Goal: Book appointment/travel/reservation

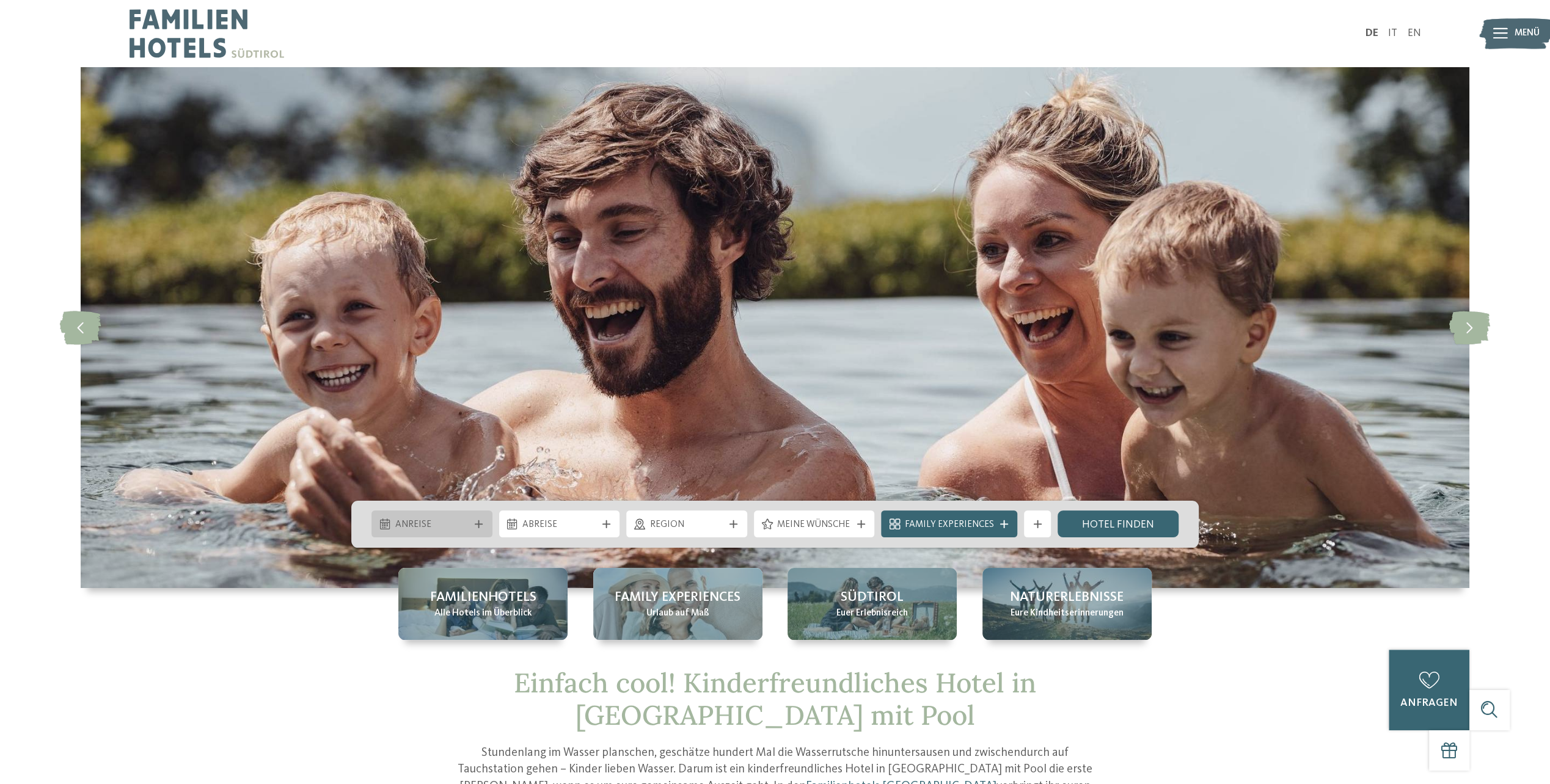
click at [452, 521] on span "Anreise" at bounding box center [432, 525] width 74 height 13
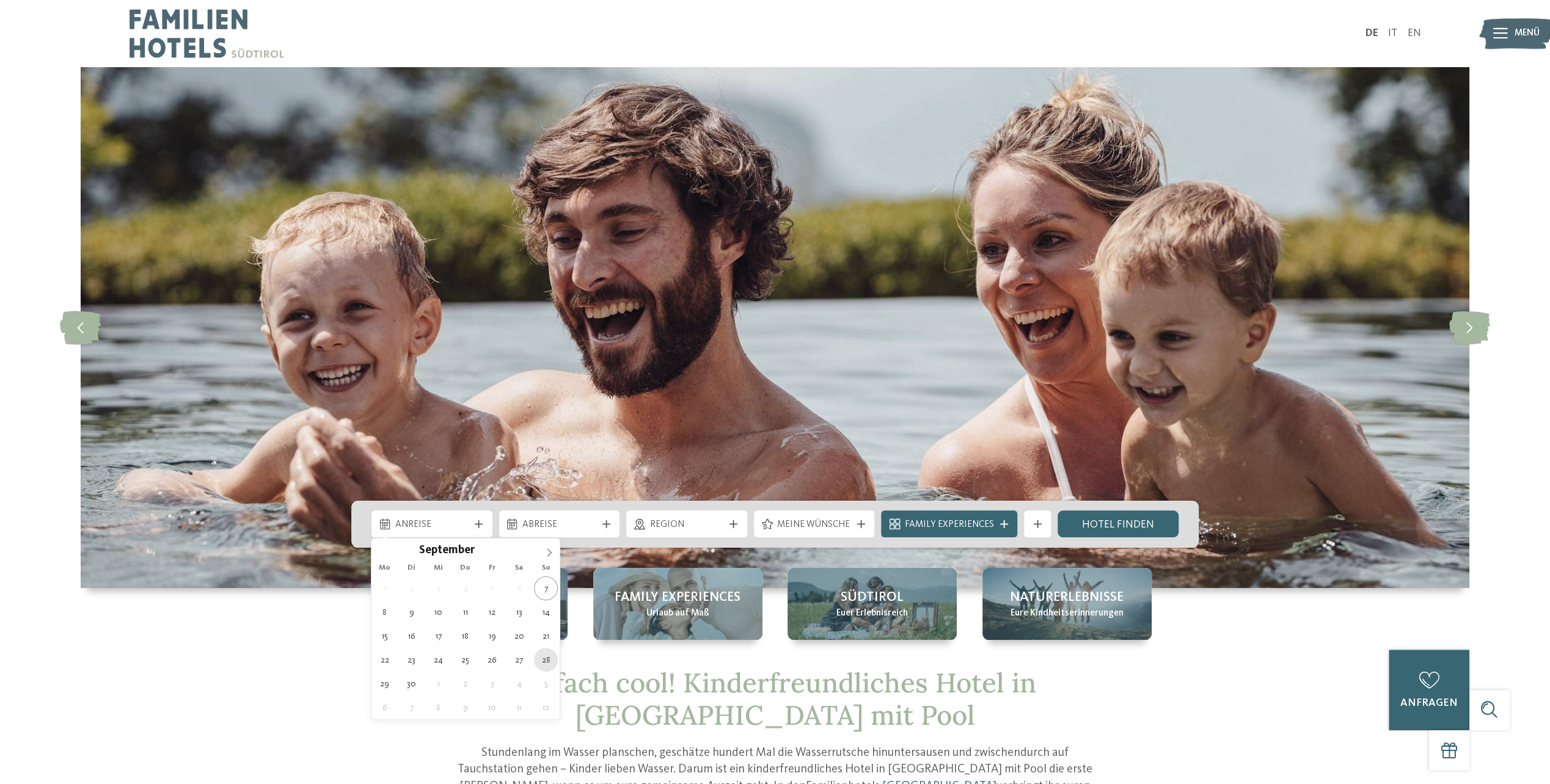
type div "[DATE]"
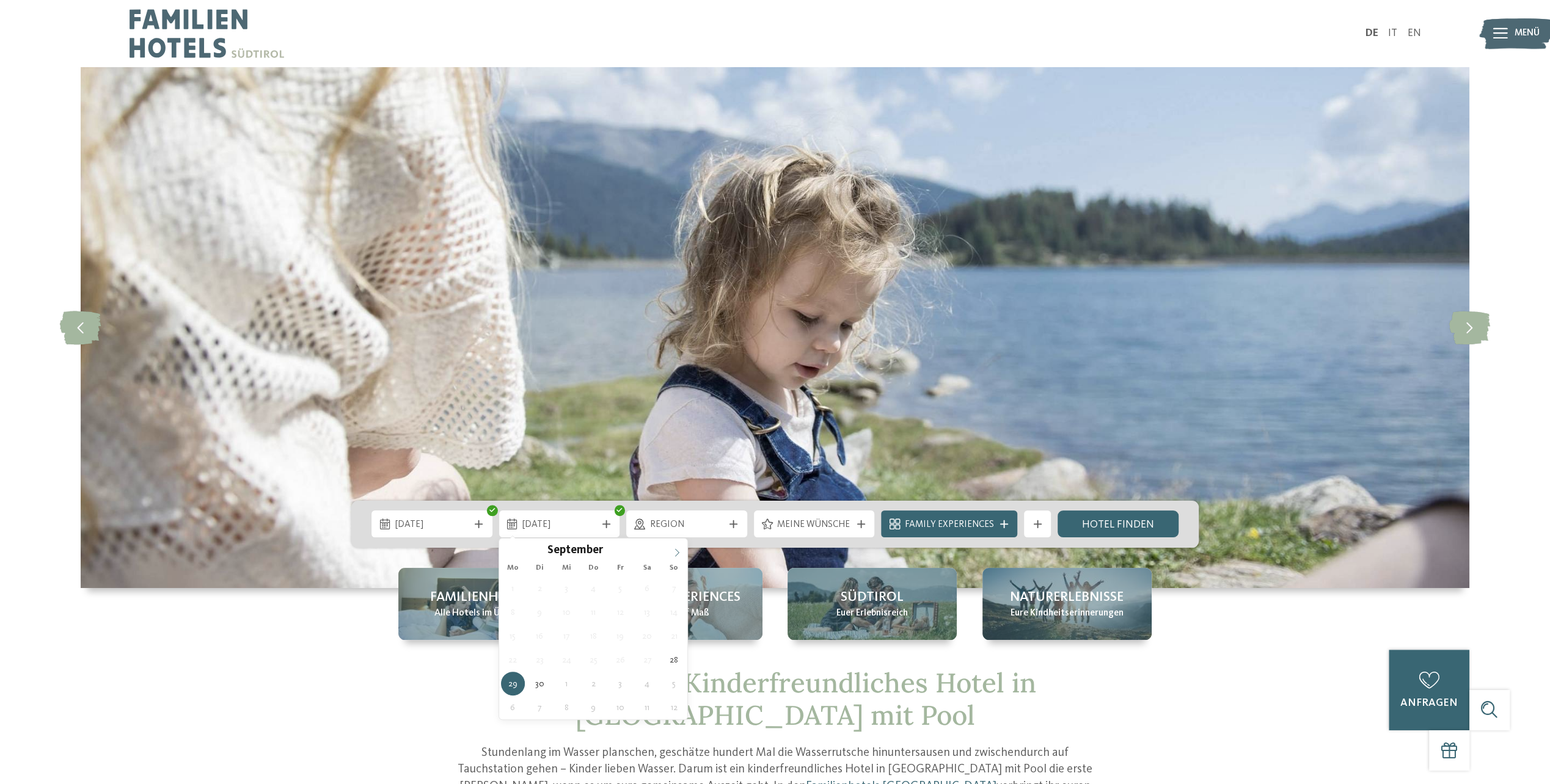
click at [675, 553] on icon at bounding box center [677, 553] width 8 height 8
type div "[DATE]"
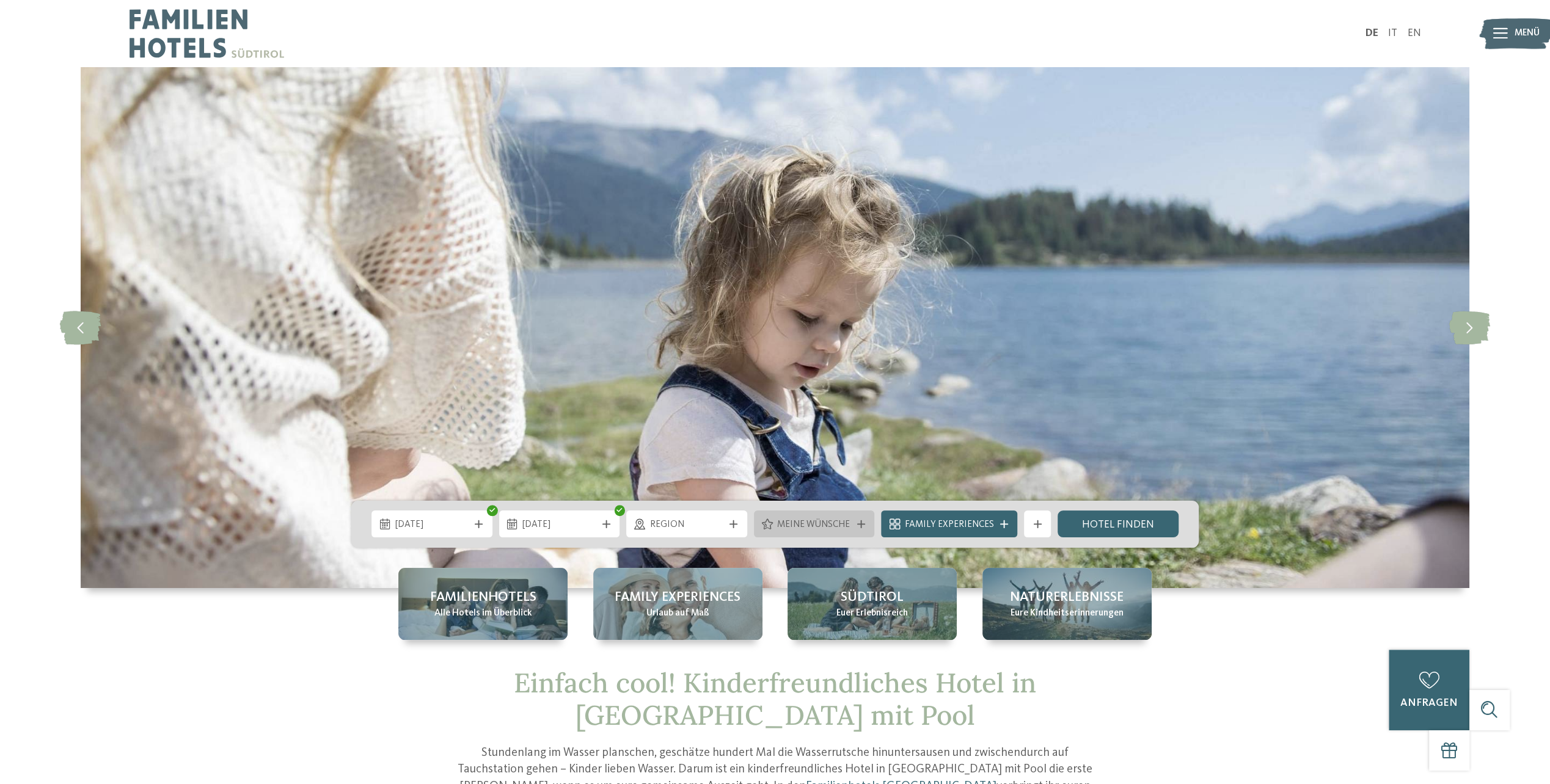
click at [832, 524] on span "Meine Wünsche" at bounding box center [814, 525] width 74 height 13
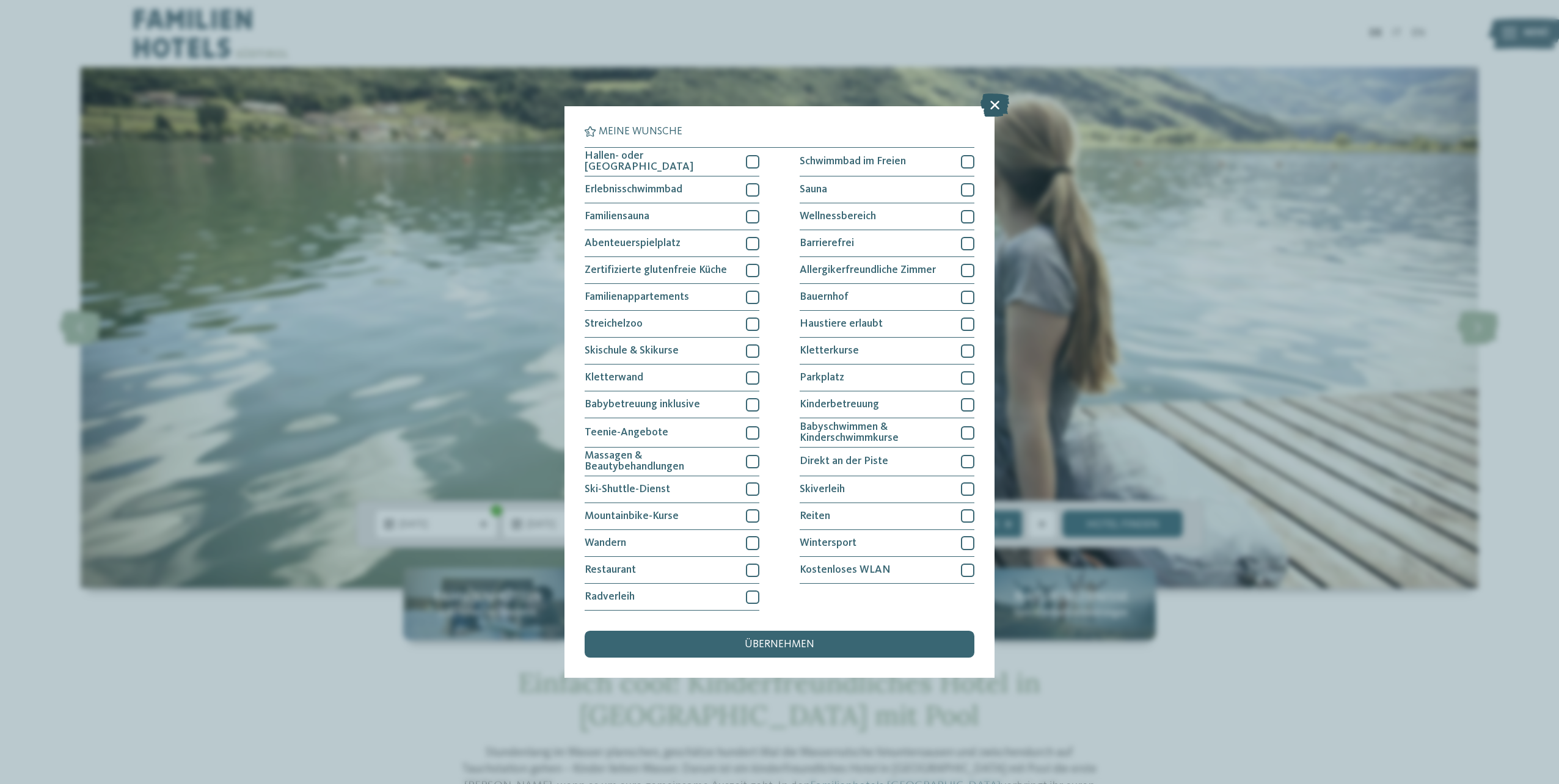
click at [992, 107] on icon at bounding box center [994, 104] width 29 height 23
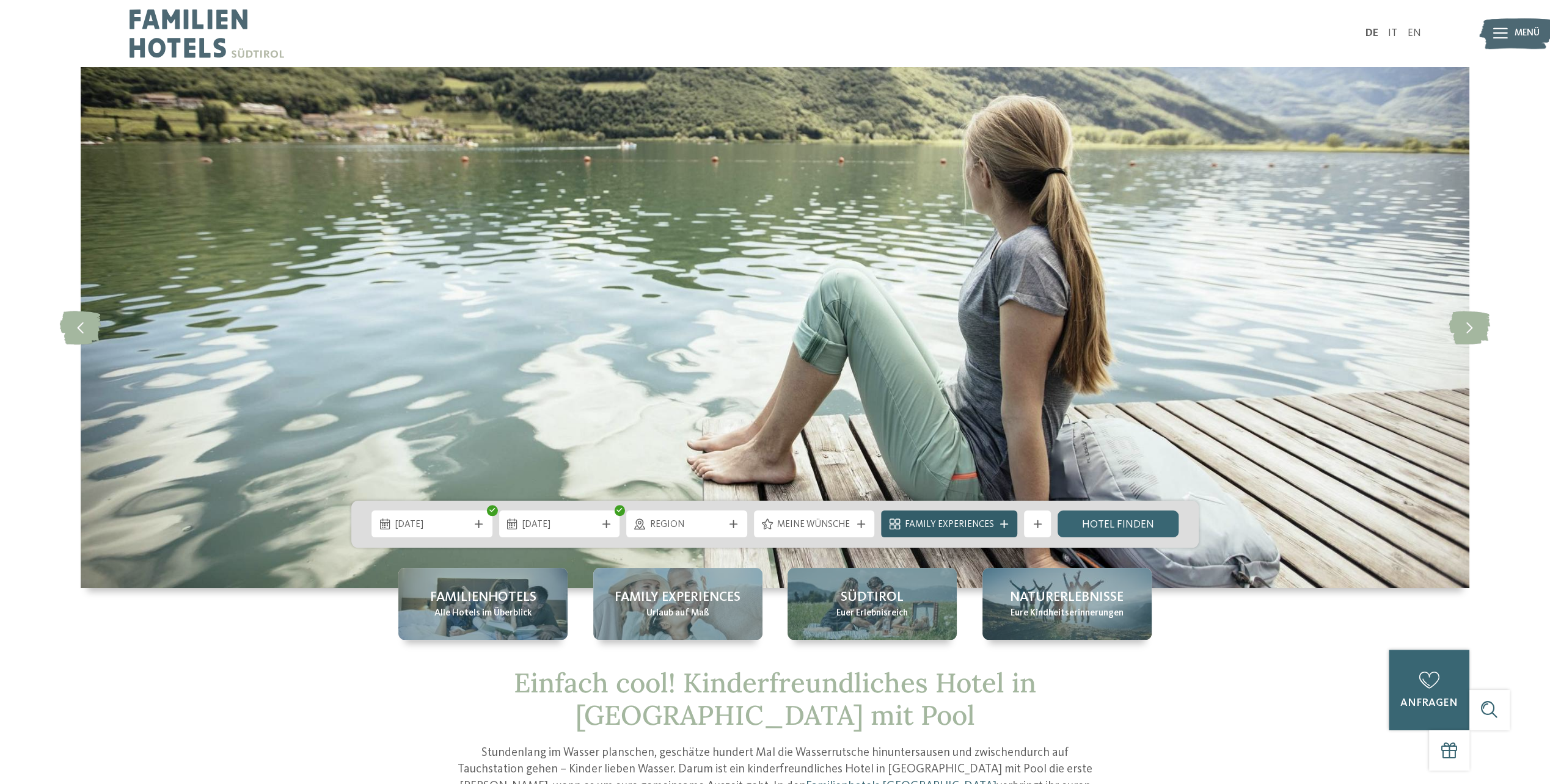
click at [955, 525] on span "Family Experiences" at bounding box center [949, 525] width 89 height 13
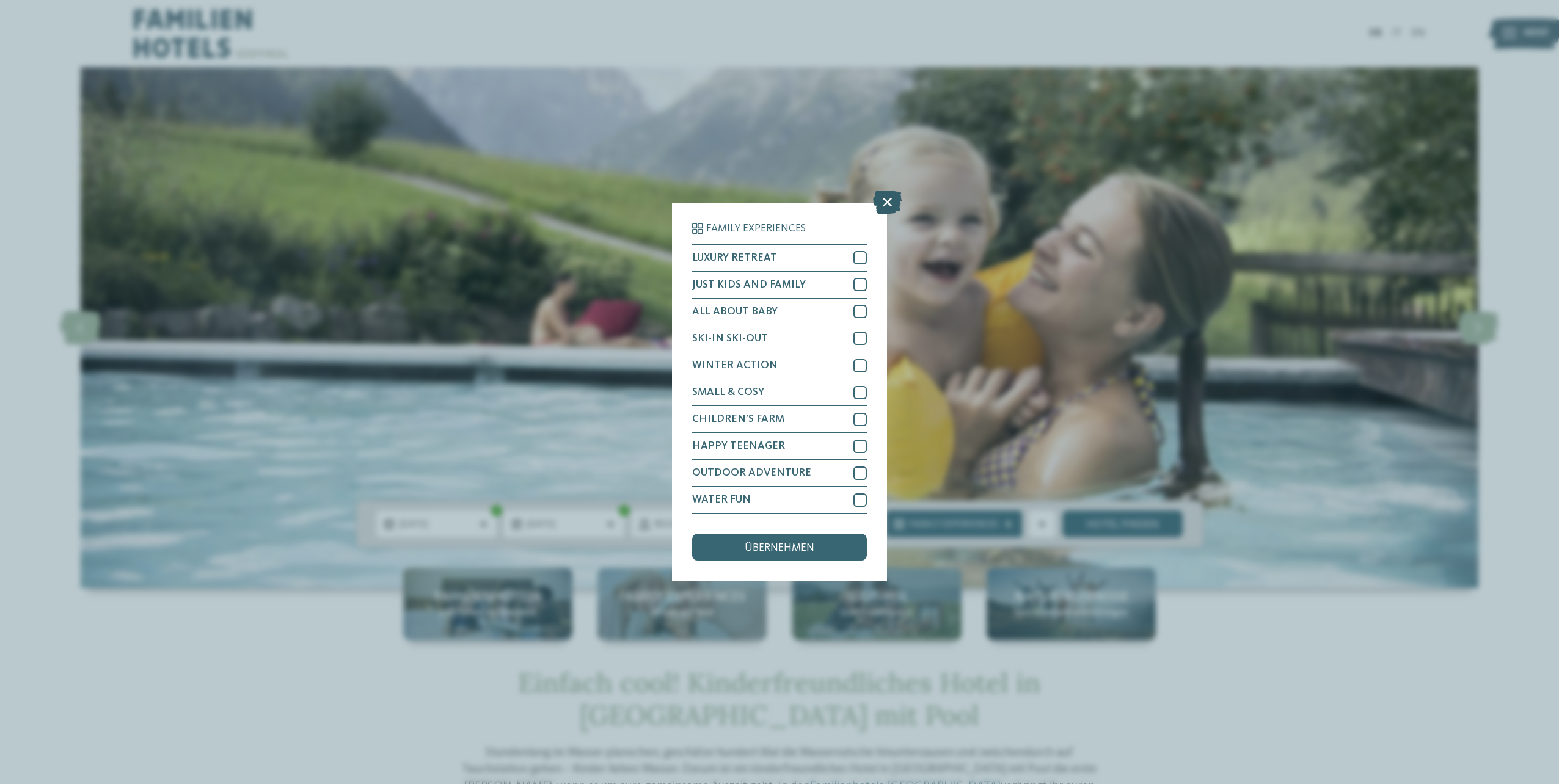
click at [888, 200] on icon at bounding box center [887, 202] width 29 height 23
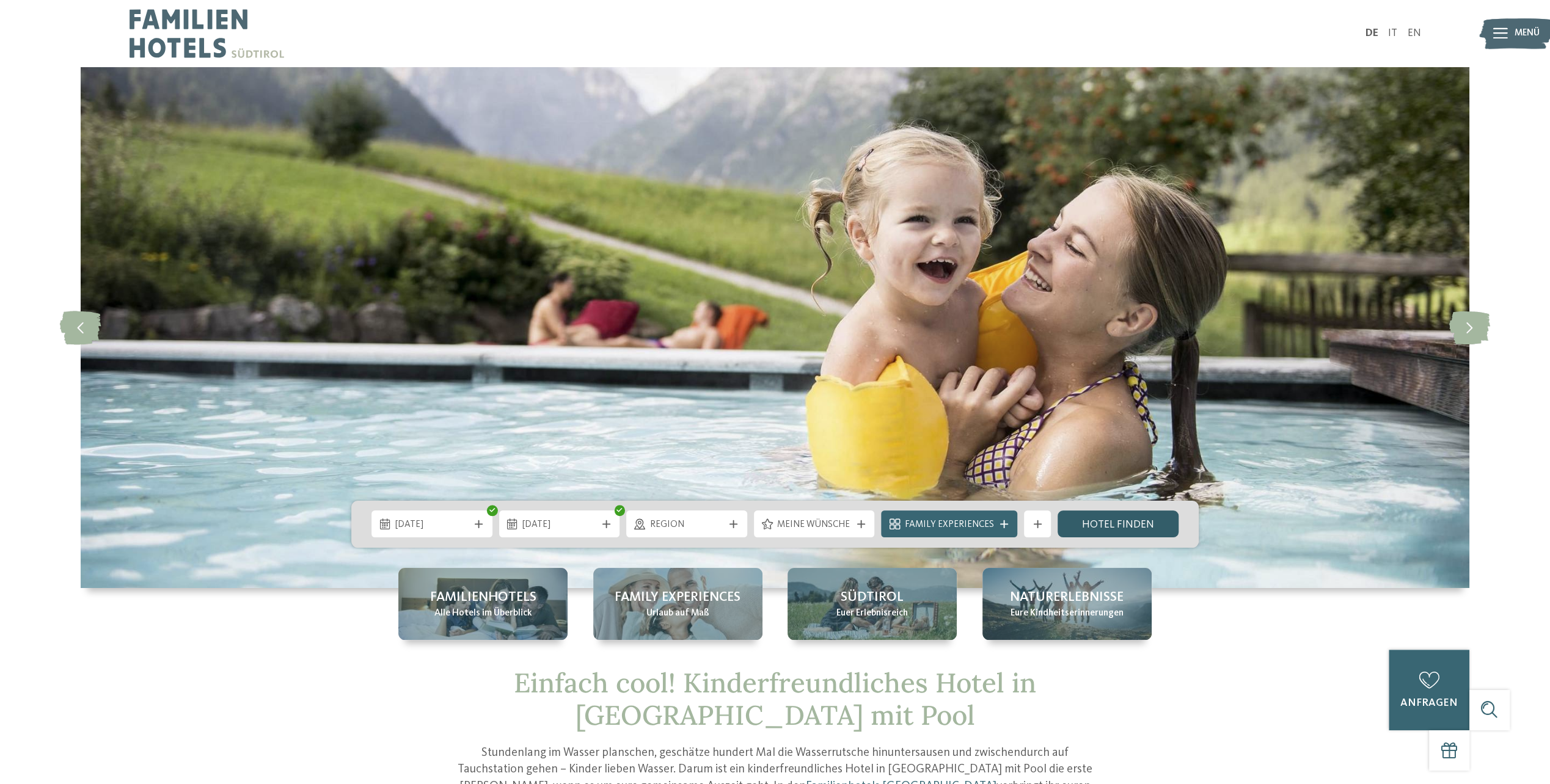
click at [1131, 531] on link "Hotel finden" at bounding box center [1117, 524] width 121 height 27
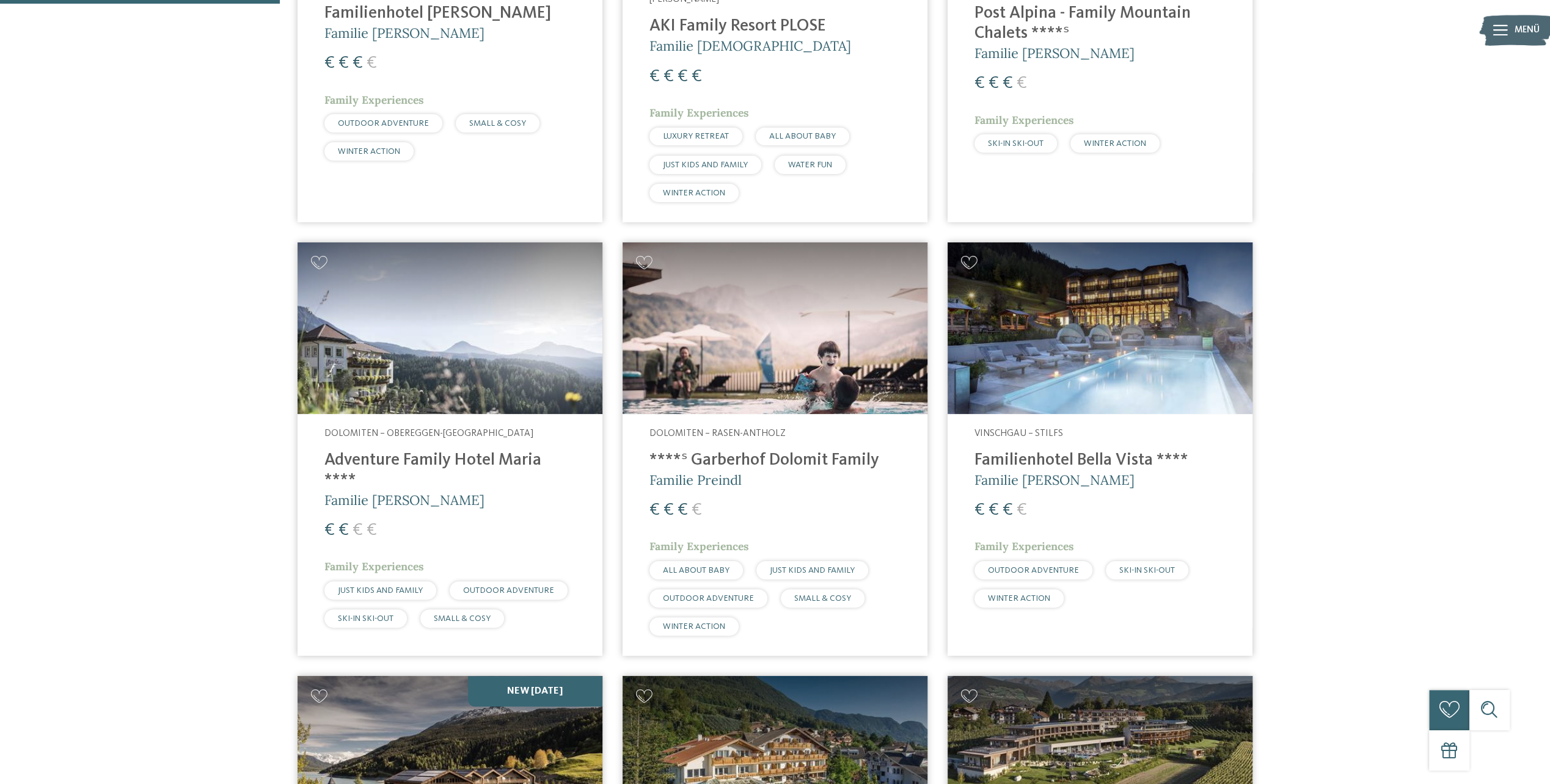
scroll to position [485, 0]
